Goal: Find specific page/section: Find specific page/section

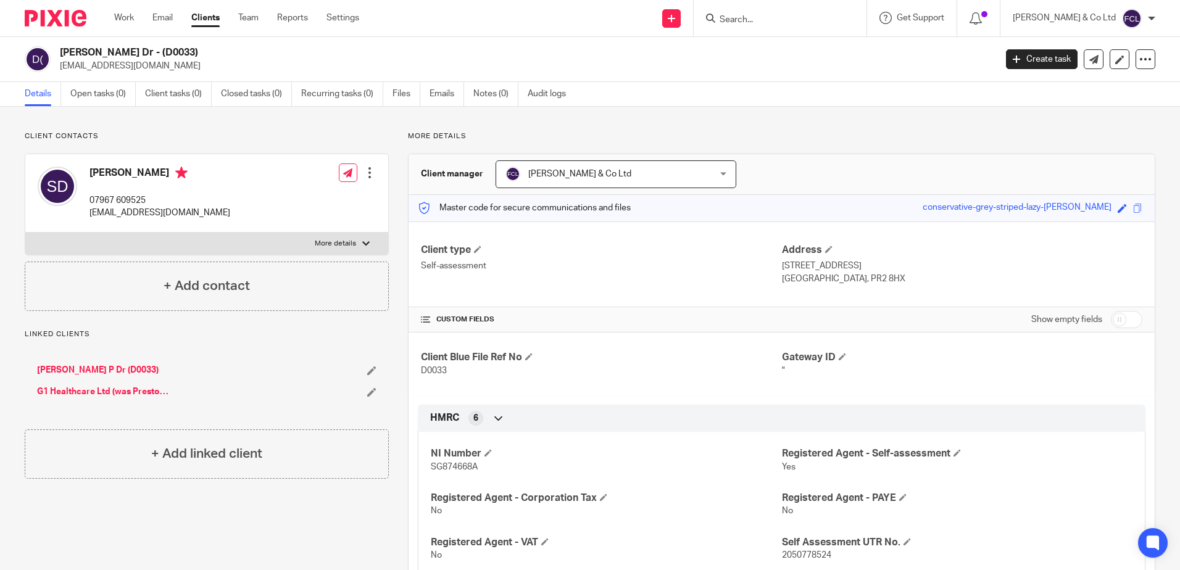
scroll to position [123, 0]
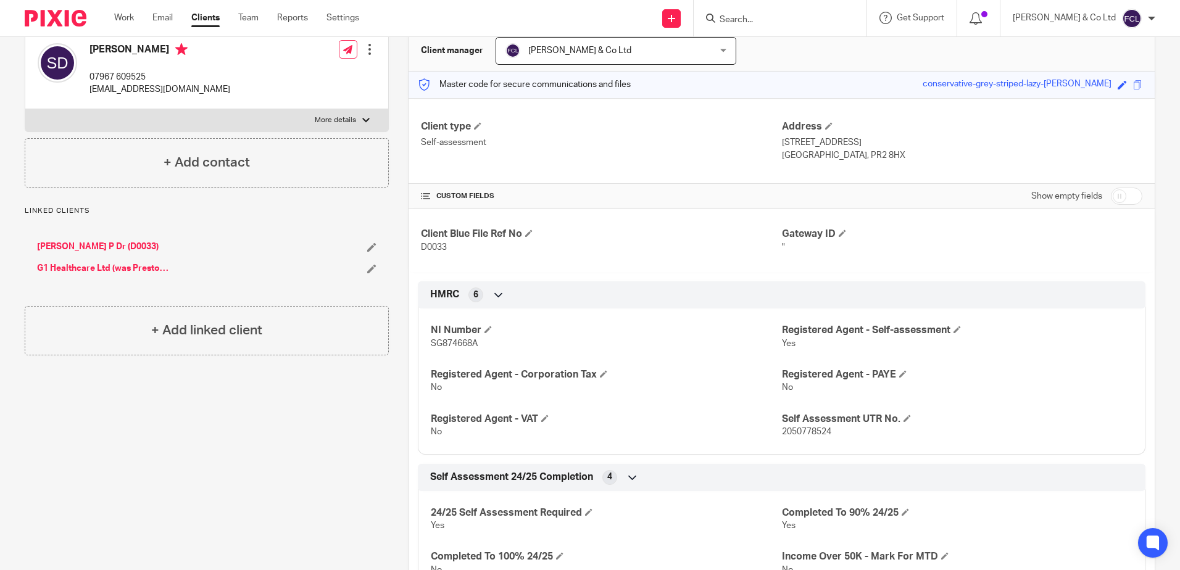
click at [830, 19] on input "Search" at bounding box center [774, 20] width 111 height 11
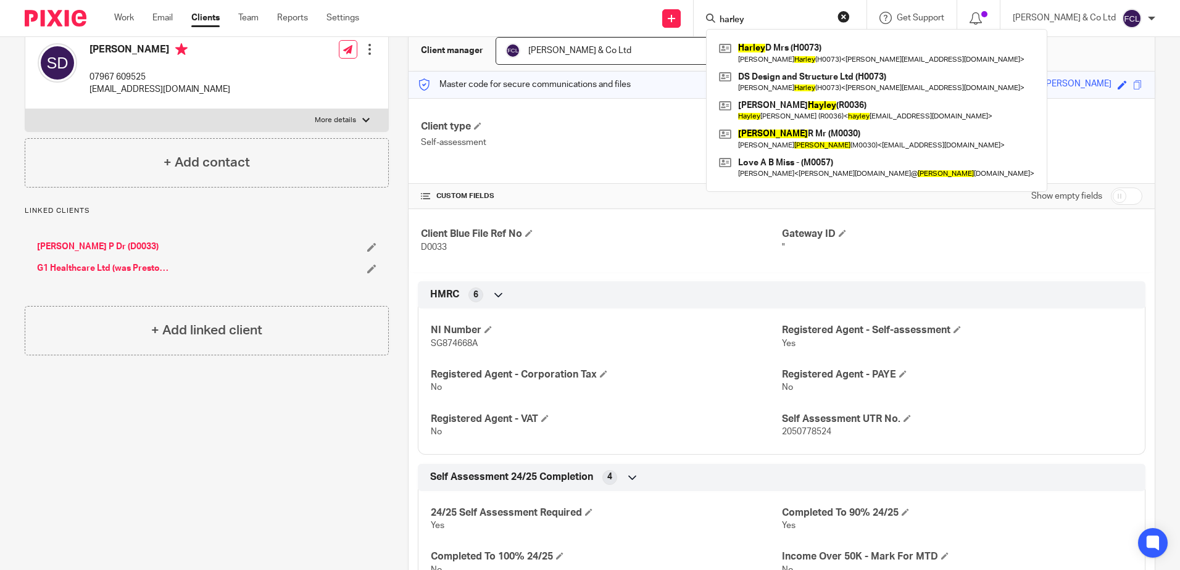
type input "harley"
click button "submit" at bounding box center [0, 0] width 0 height 0
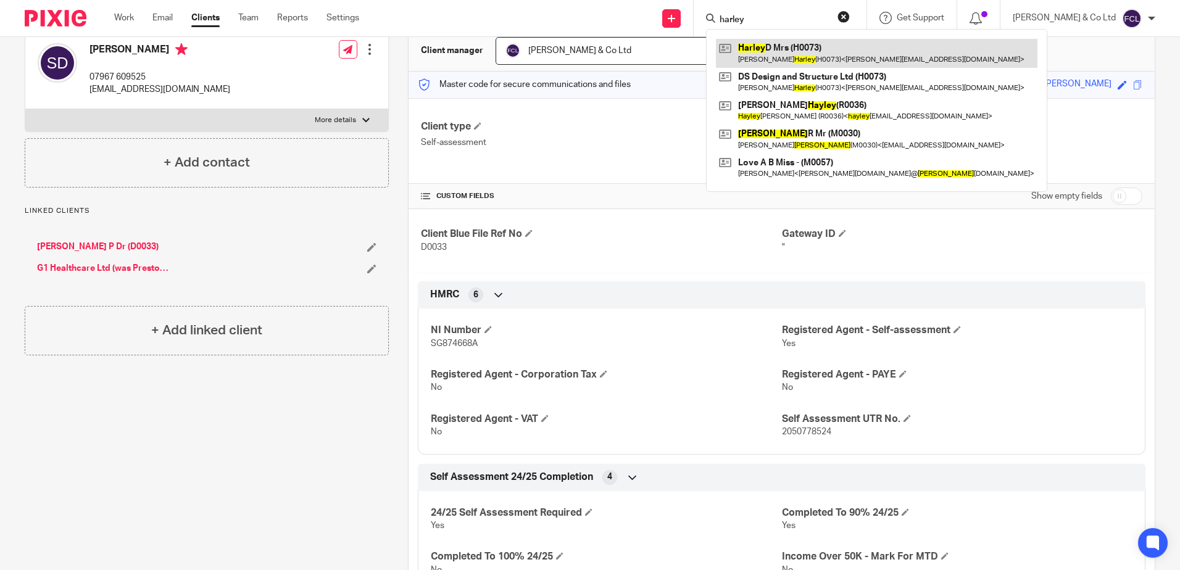
click at [904, 46] on link at bounding box center [877, 53] width 322 height 28
